Goal: Task Accomplishment & Management: Manage account settings

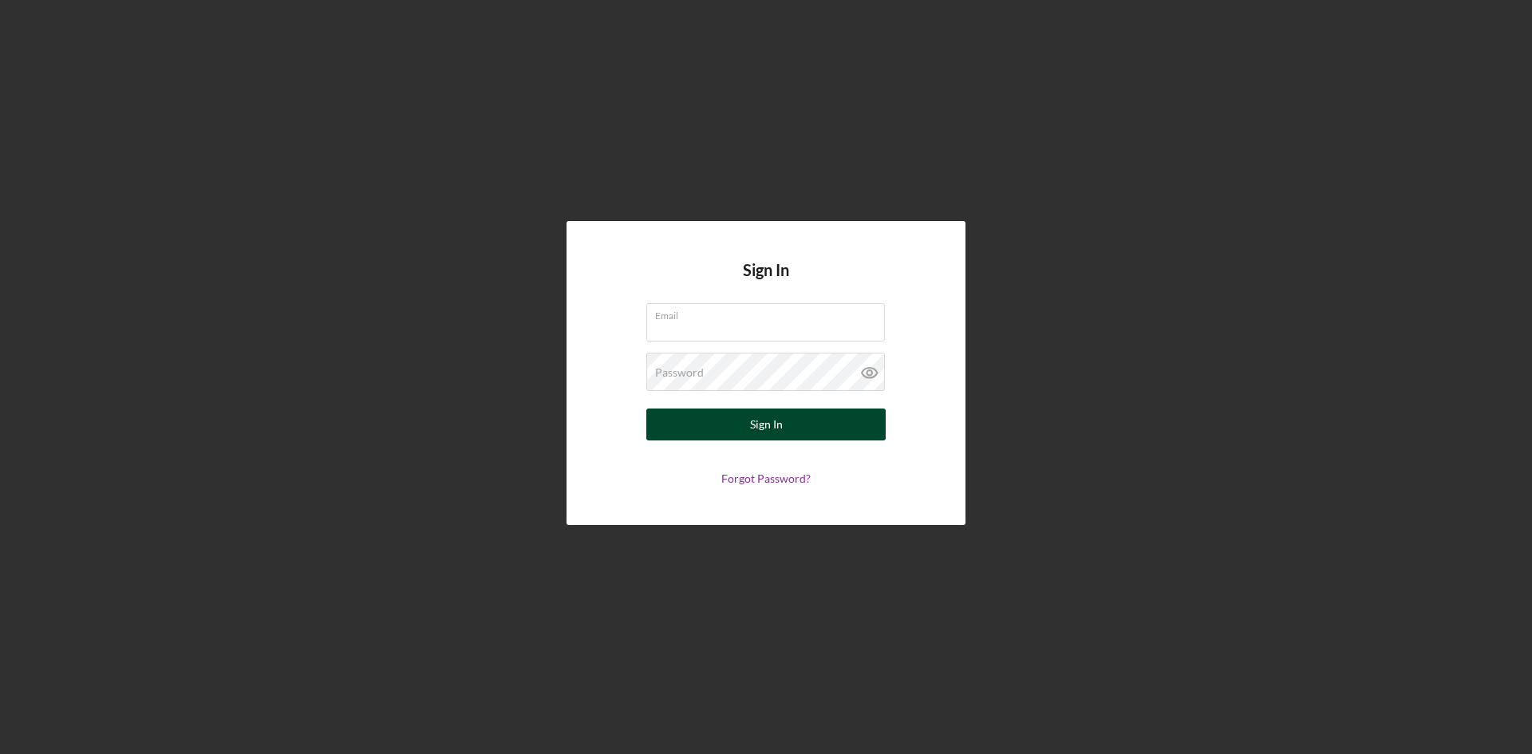
type input "[PERSON_NAME][EMAIL_ADDRESS][DOMAIN_NAME]"
click at [769, 421] on div "Sign In" at bounding box center [766, 425] width 33 height 32
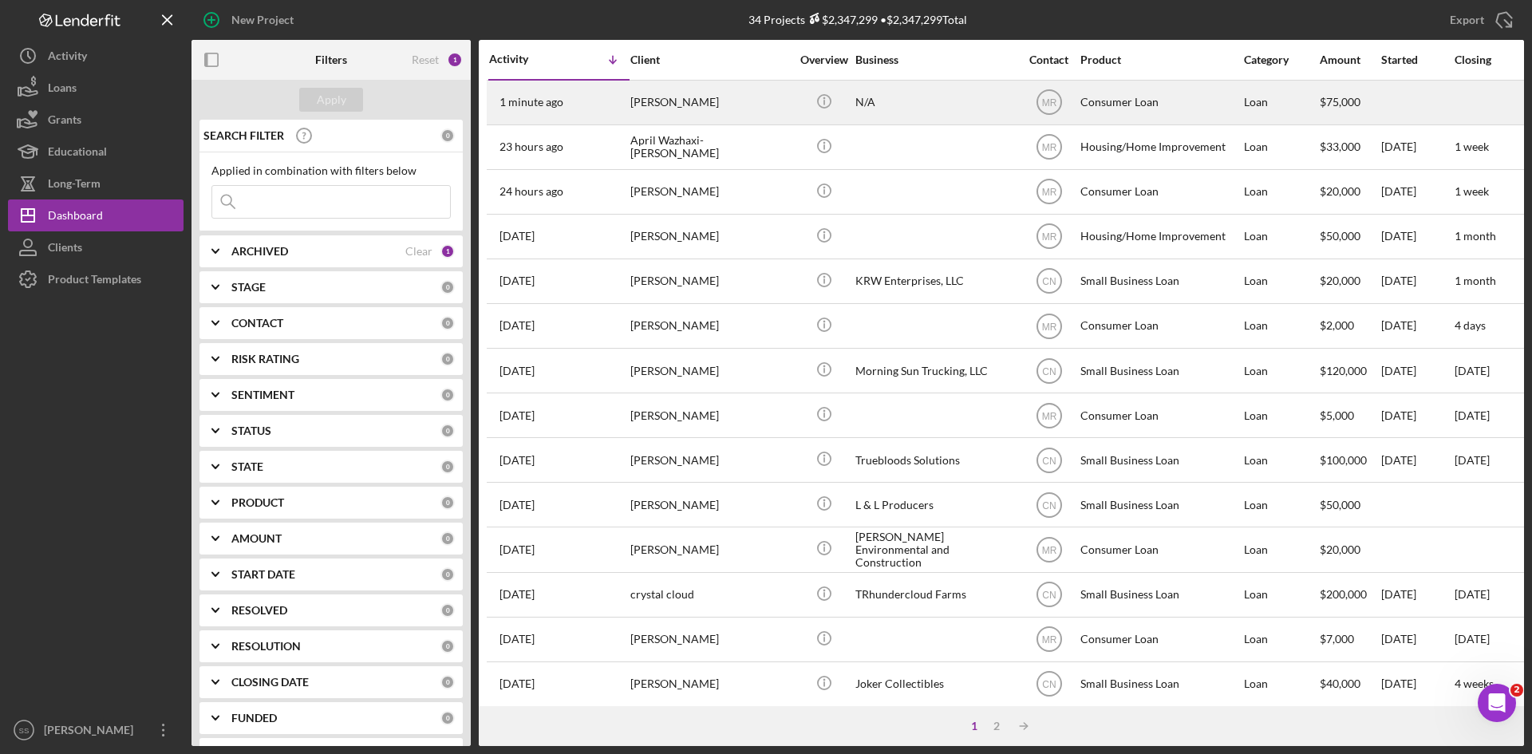
click at [671, 96] on div "[PERSON_NAME]" at bounding box center [711, 102] width 160 height 42
click at [678, 104] on div "[PERSON_NAME]" at bounding box center [711, 102] width 160 height 42
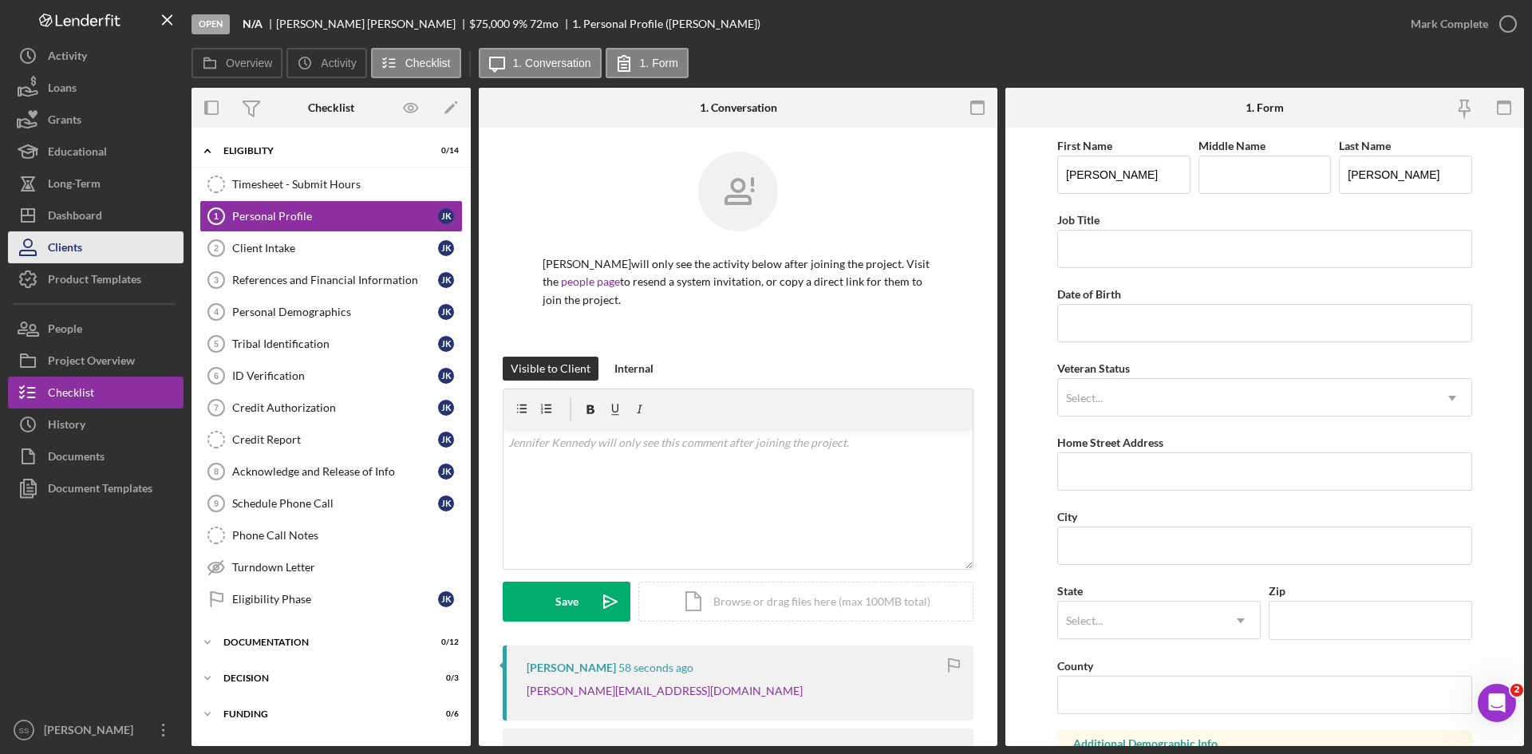
click at [103, 248] on button "Clients" at bounding box center [96, 247] width 176 height 32
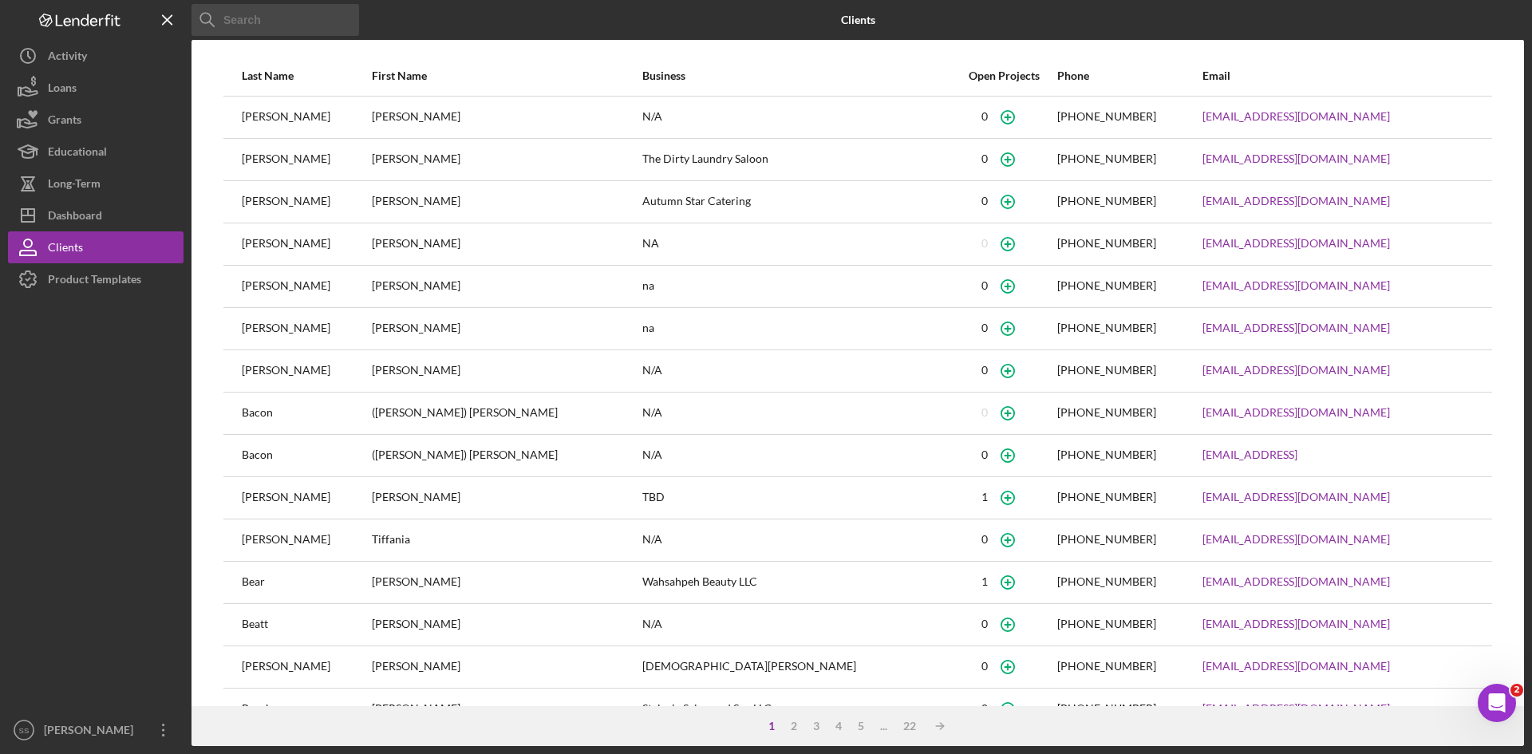
click at [259, 22] on input at bounding box center [276, 20] width 168 height 32
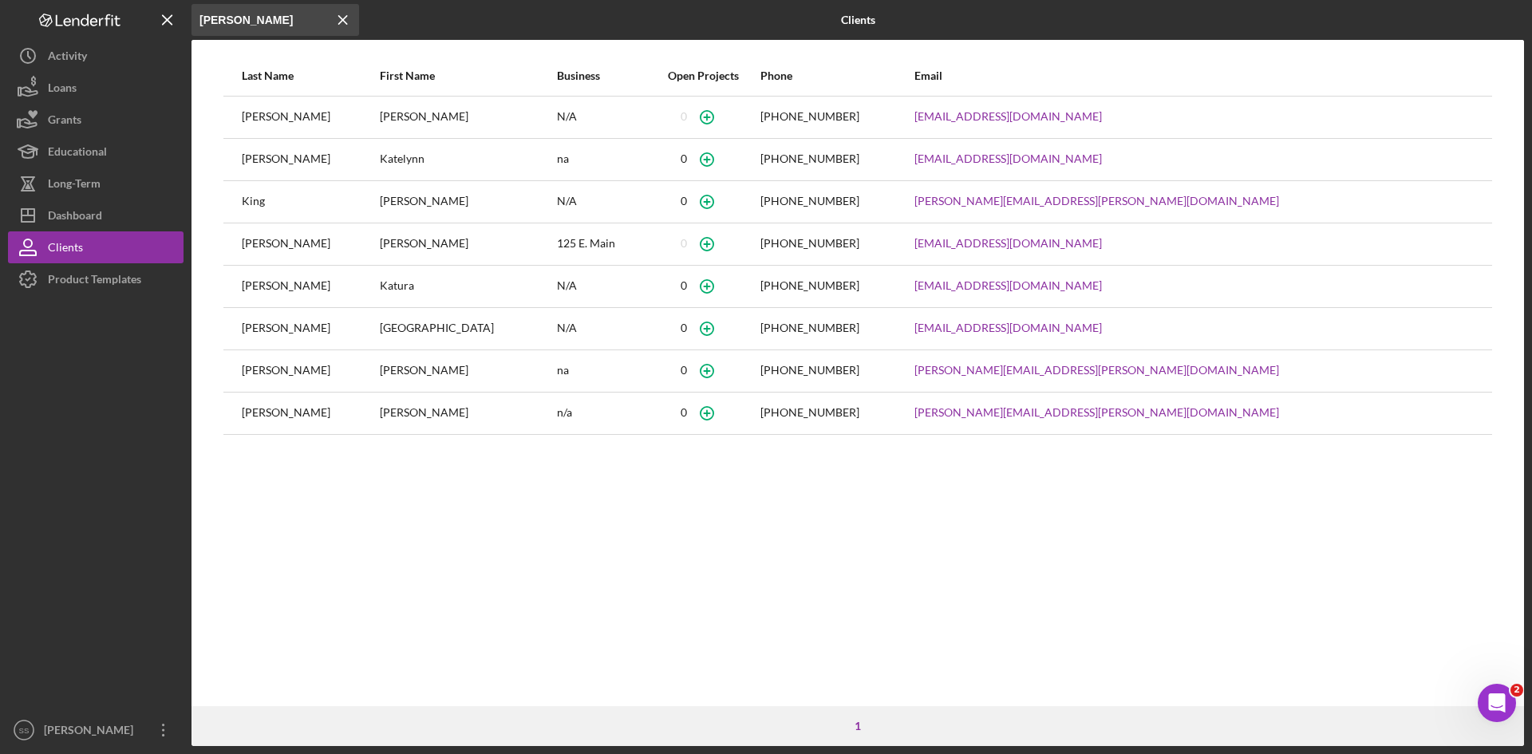
type input "kenn"
click at [343, 22] on icon "Icon/Menu Close" at bounding box center [343, 20] width 32 height 32
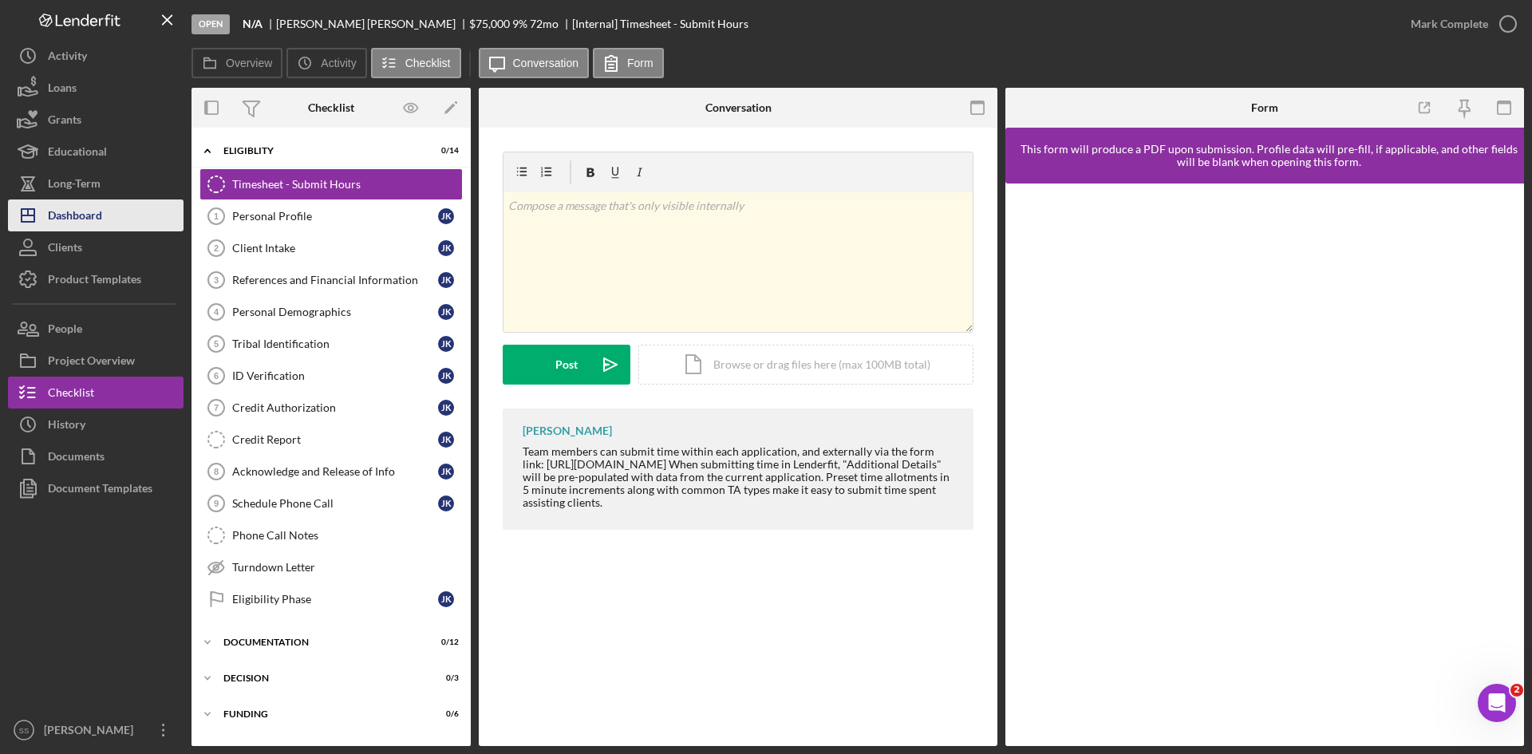
click at [105, 210] on button "Icon/Dashboard Dashboard" at bounding box center [96, 216] width 176 height 32
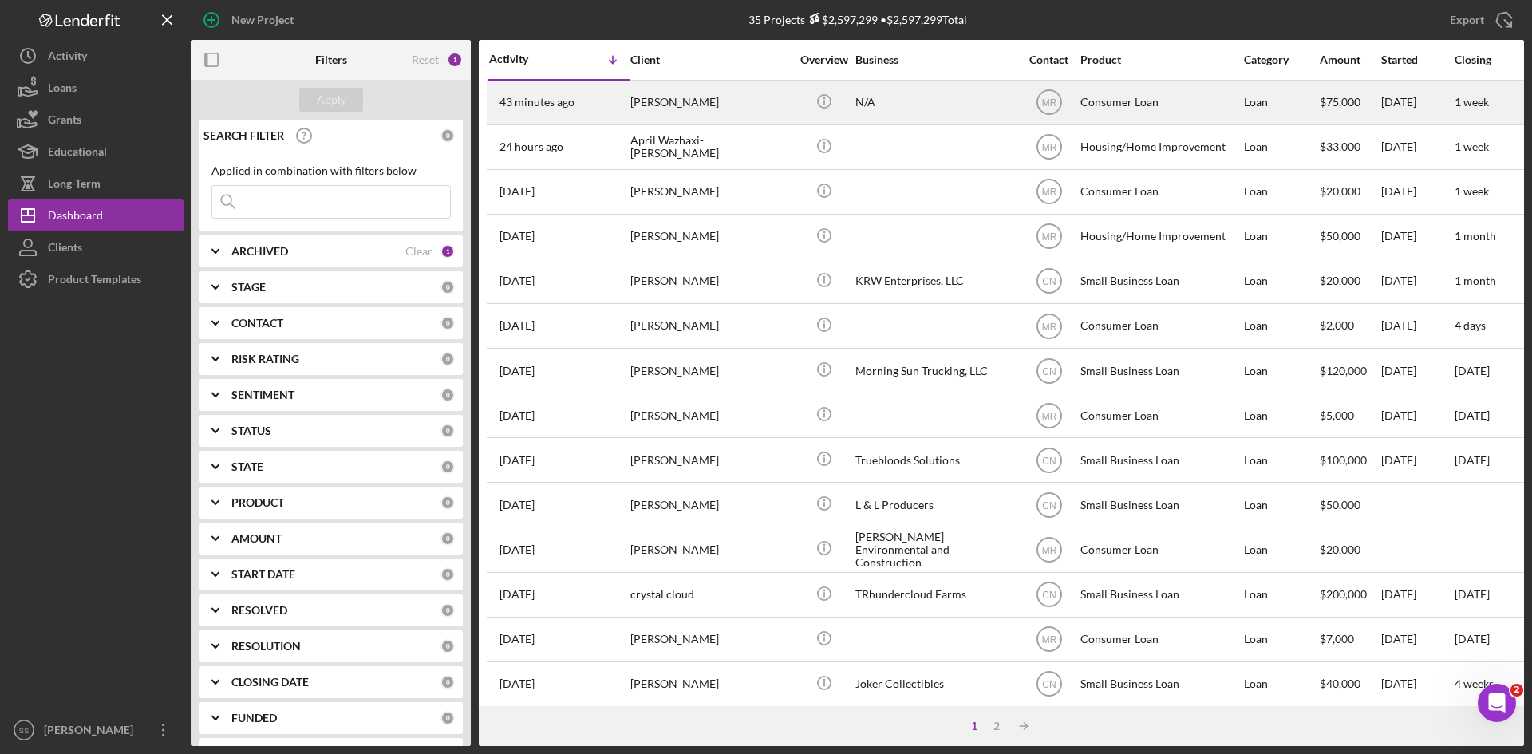
click at [670, 101] on div "[PERSON_NAME]" at bounding box center [711, 102] width 160 height 42
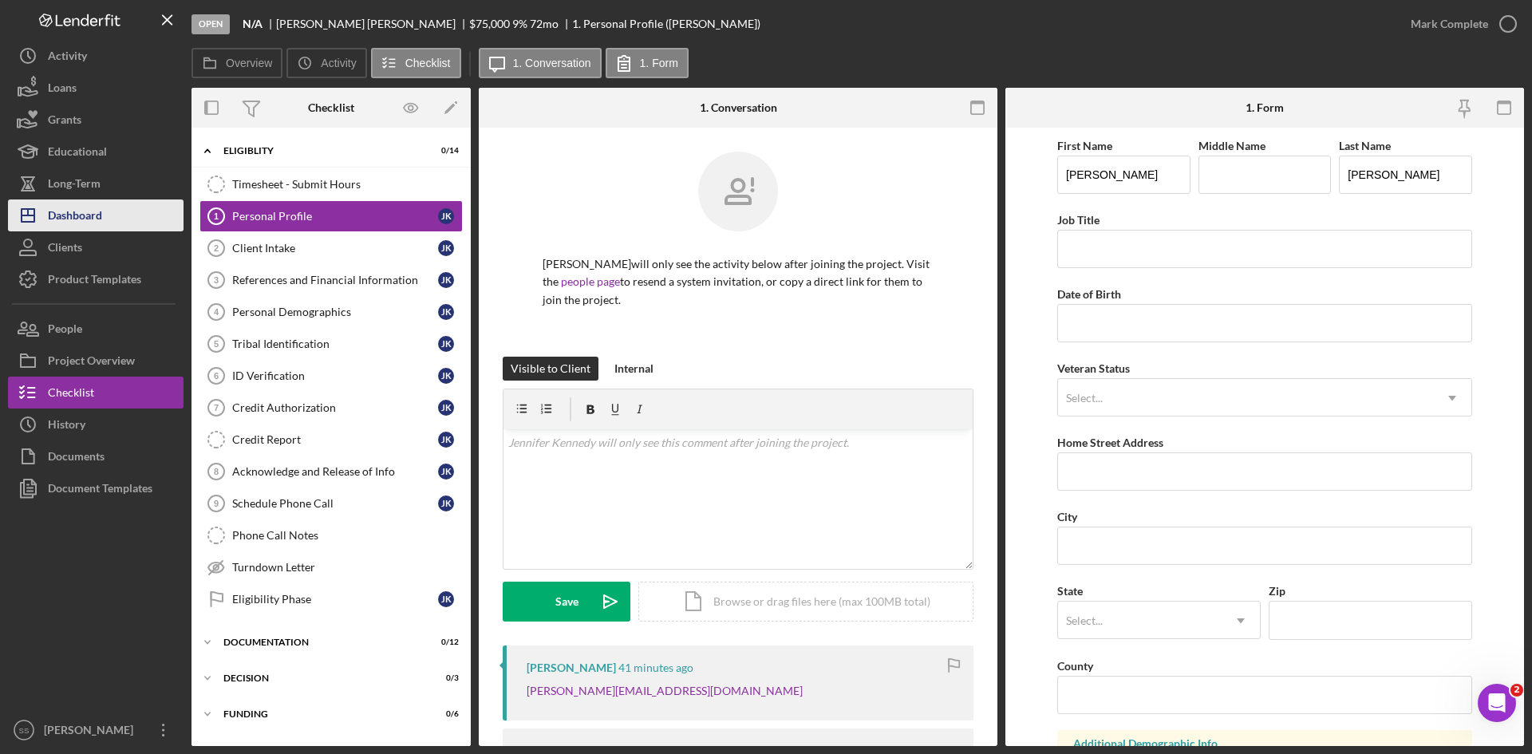
click at [93, 214] on div "Dashboard" at bounding box center [75, 218] width 54 height 36
